Goal: Navigation & Orientation: Find specific page/section

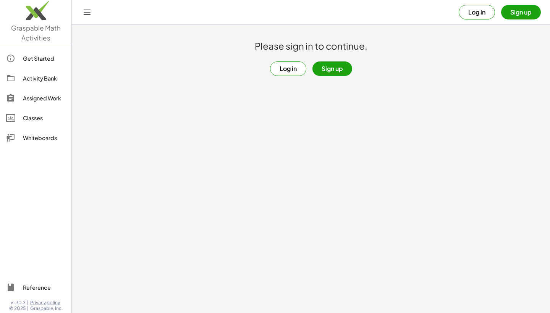
click at [337, 72] on button "Sign up" at bounding box center [332, 68] width 40 height 15
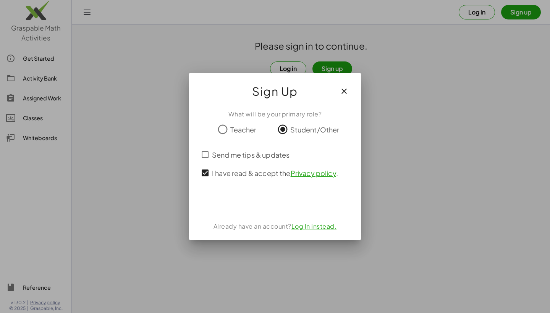
click at [269, 202] on div "Sign in with Google. Opens in new tab" at bounding box center [275, 202] width 70 height 17
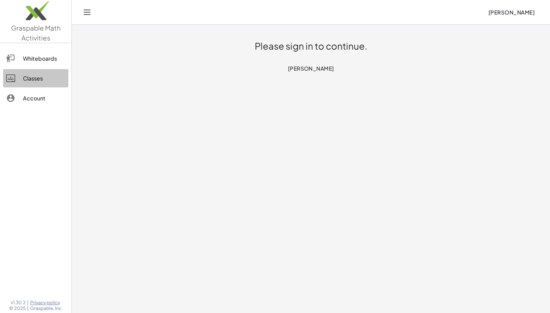
click at [51, 82] on link "Classes" at bounding box center [35, 78] width 65 height 18
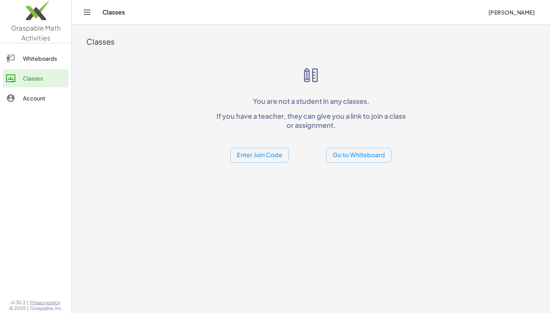
click at [40, 56] on div "Whiteboards" at bounding box center [44, 58] width 42 height 9
